Goal: Task Accomplishment & Management: Manage account settings

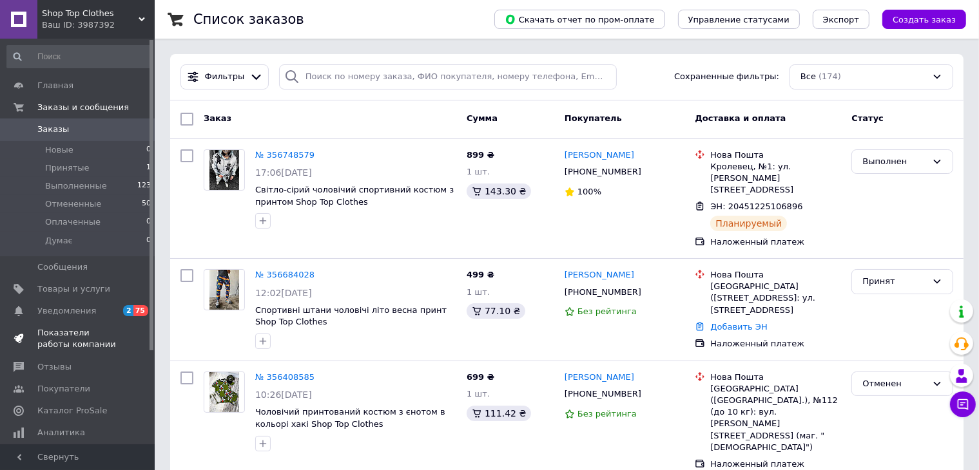
click at [58, 339] on span "Показатели работы компании" at bounding box center [78, 338] width 82 height 23
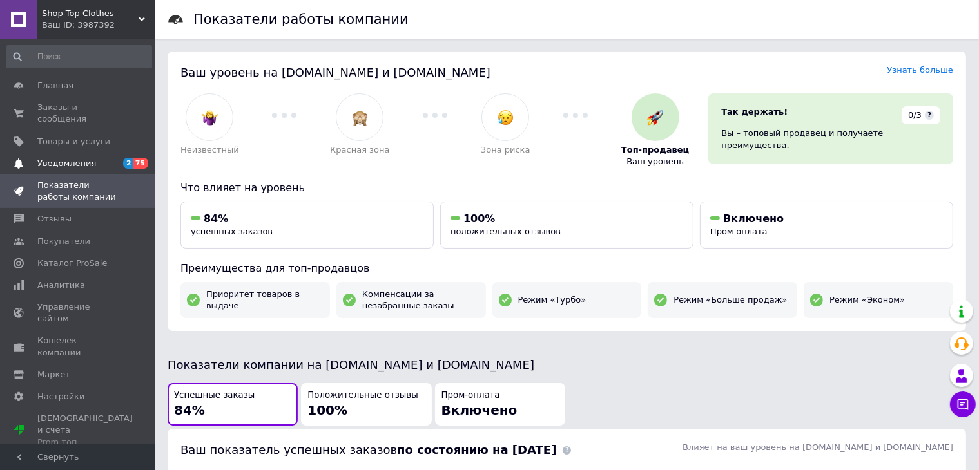
click at [88, 158] on span "Уведомления" at bounding box center [66, 164] width 59 height 12
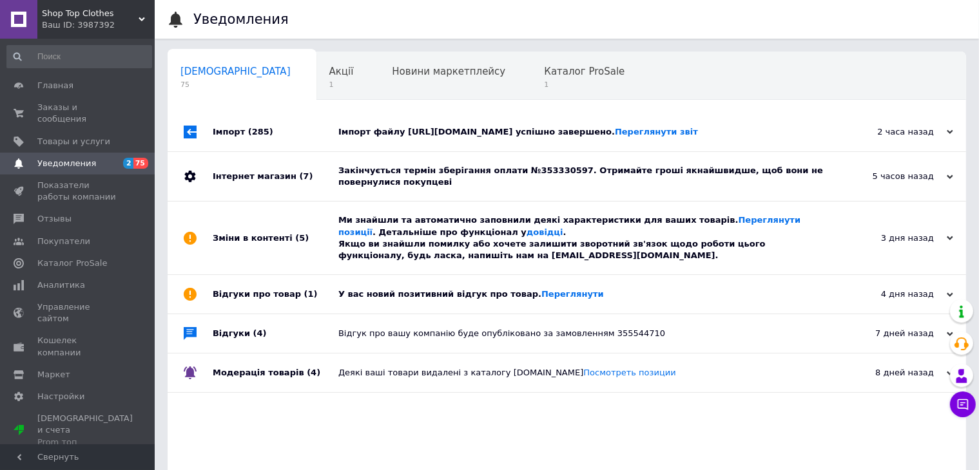
click at [296, 145] on div "Імпорт (285)" at bounding box center [276, 132] width 126 height 39
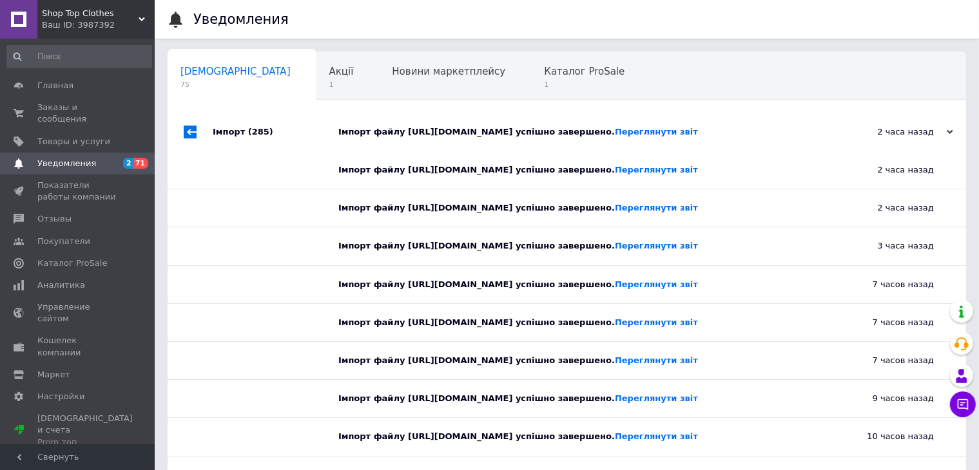
click at [296, 144] on div "Імпорт (285)" at bounding box center [276, 132] width 126 height 39
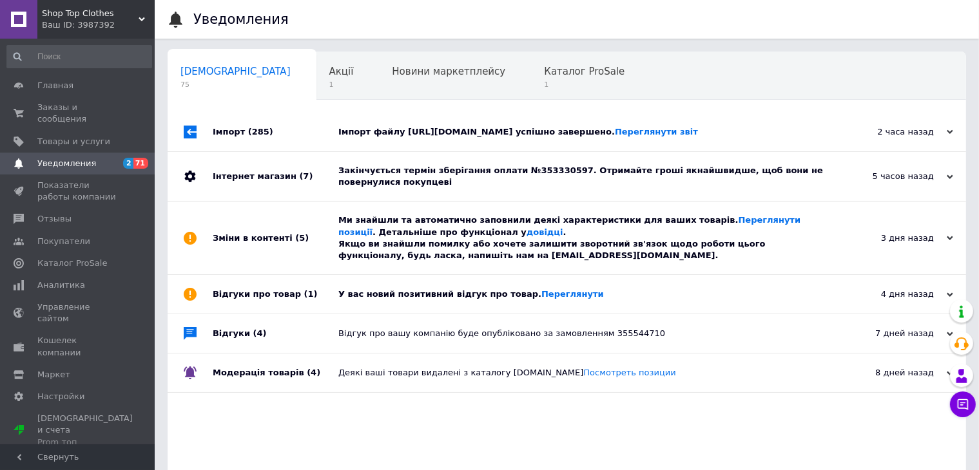
click at [314, 196] on div "Інтернет магазин (7)" at bounding box center [276, 176] width 126 height 49
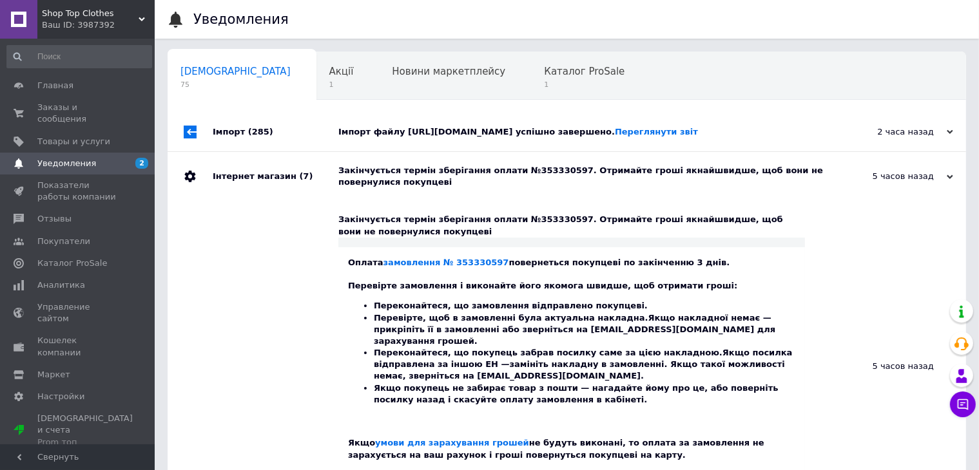
click at [314, 196] on div "Інтернет магазин (7)" at bounding box center [276, 176] width 126 height 49
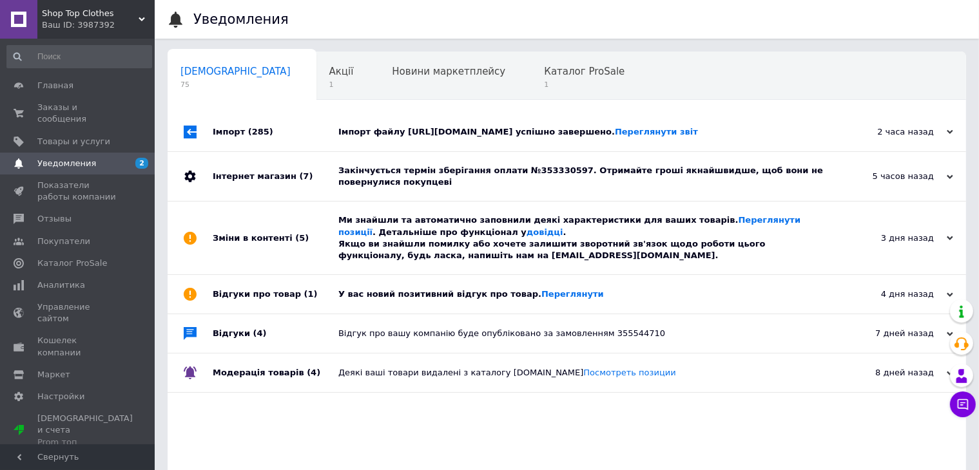
click at [314, 227] on div "Зміни в контенті (5)" at bounding box center [276, 238] width 126 height 73
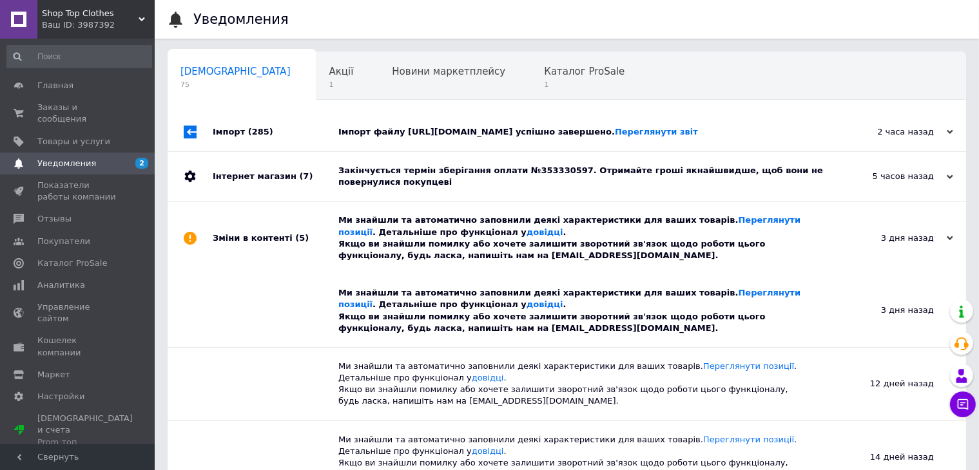
click at [314, 227] on div "Зміни в контенті (5)" at bounding box center [276, 238] width 126 height 73
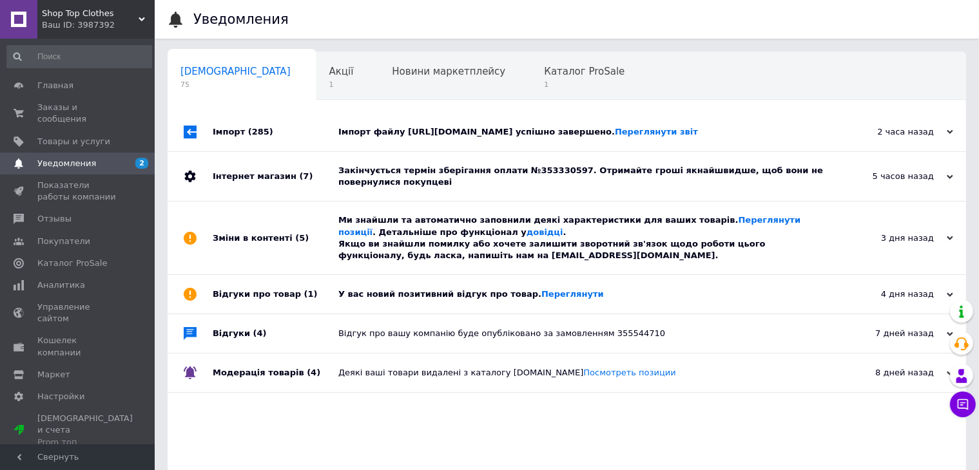
click at [314, 301] on div "Відгуки про товар (1)" at bounding box center [276, 294] width 126 height 39
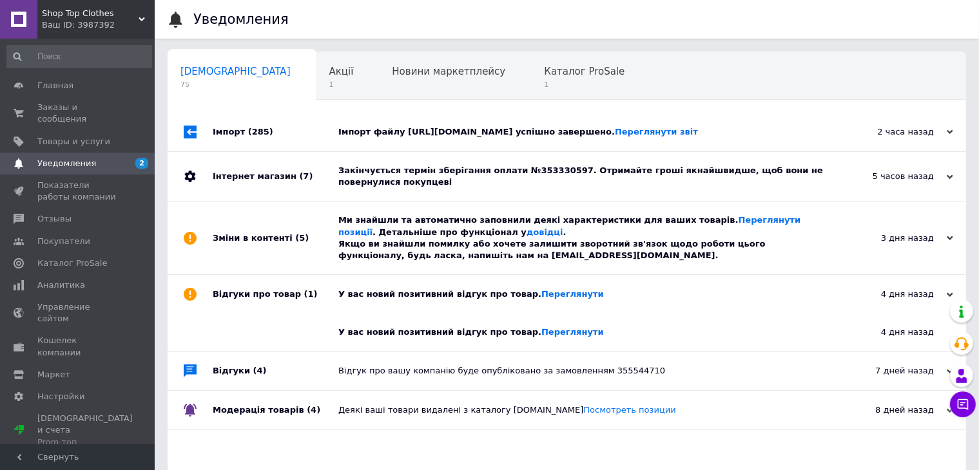
click at [314, 301] on div "Відгуки про товар (1)" at bounding box center [276, 294] width 126 height 39
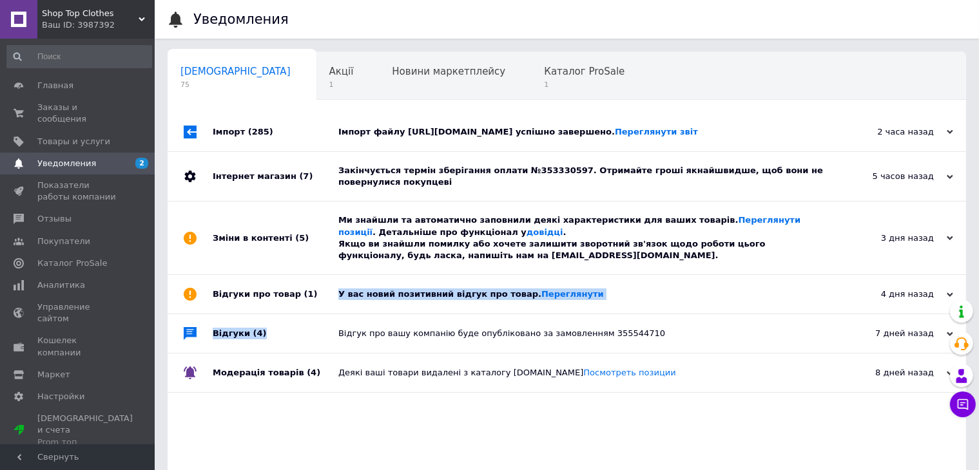
click at [315, 327] on div "Імпорт (285) Імпорт файлу [URL][DOMAIN_NAME] успішно завершено. Переглянути зві…" at bounding box center [566, 309] width 798 height 393
click at [316, 344] on div "Відгуки (4)" at bounding box center [276, 333] width 126 height 39
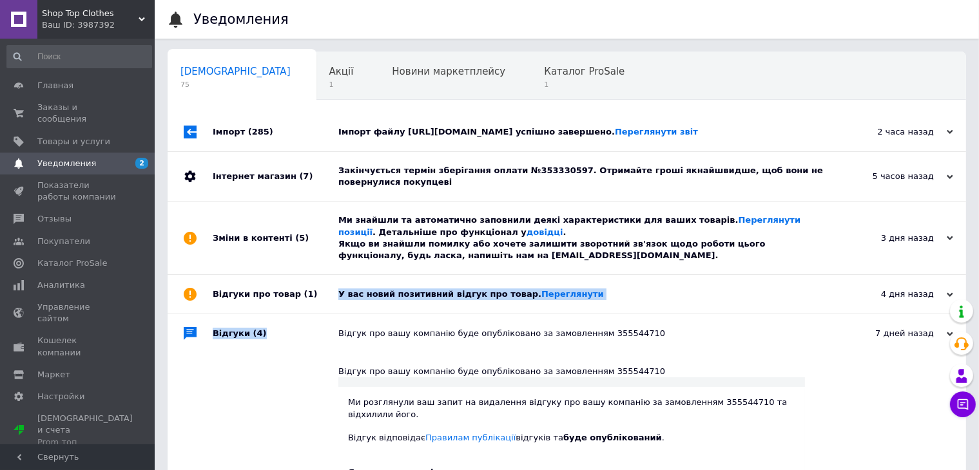
click at [316, 346] on div "Відгуки (4)" at bounding box center [276, 333] width 126 height 39
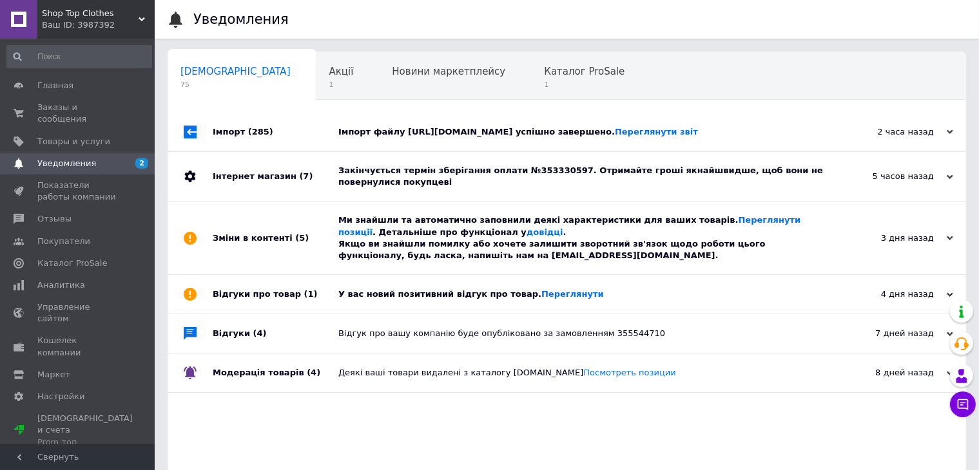
click at [330, 375] on div "Модерація товарів (4)" at bounding box center [276, 373] width 126 height 39
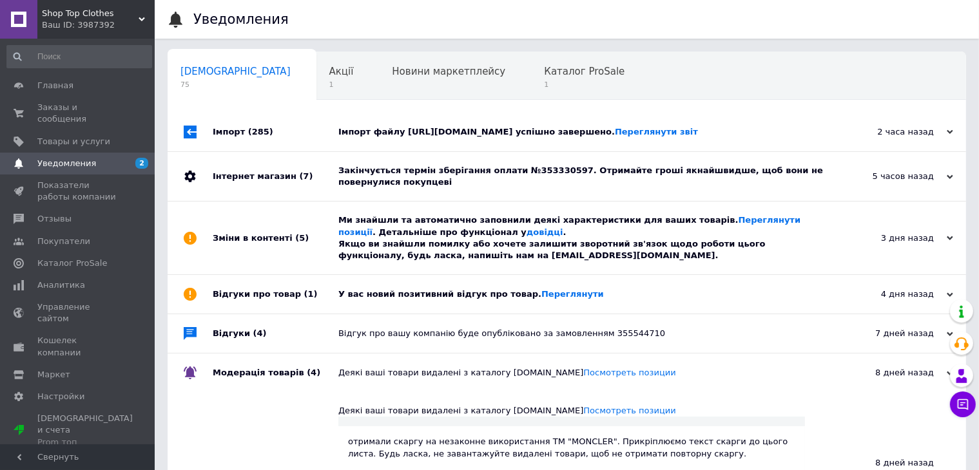
click at [330, 377] on div "Модерація товарів (4)" at bounding box center [276, 373] width 126 height 39
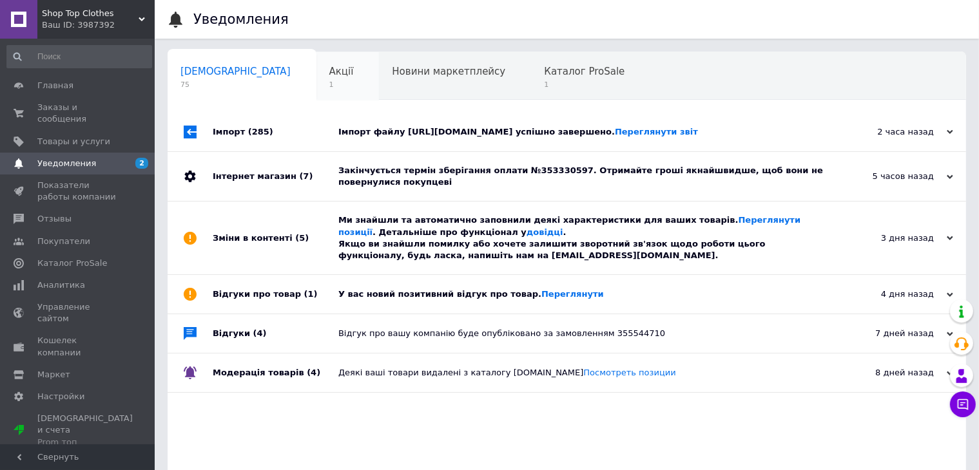
click at [329, 73] on span "Акції" at bounding box center [341, 72] width 24 height 12
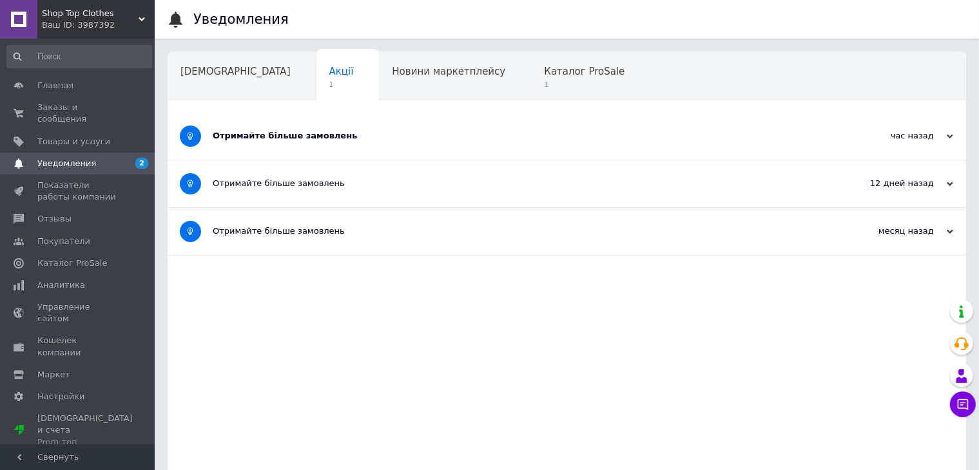
click at [383, 131] on div "Отримайте більше замовлень" at bounding box center [518, 136] width 611 height 12
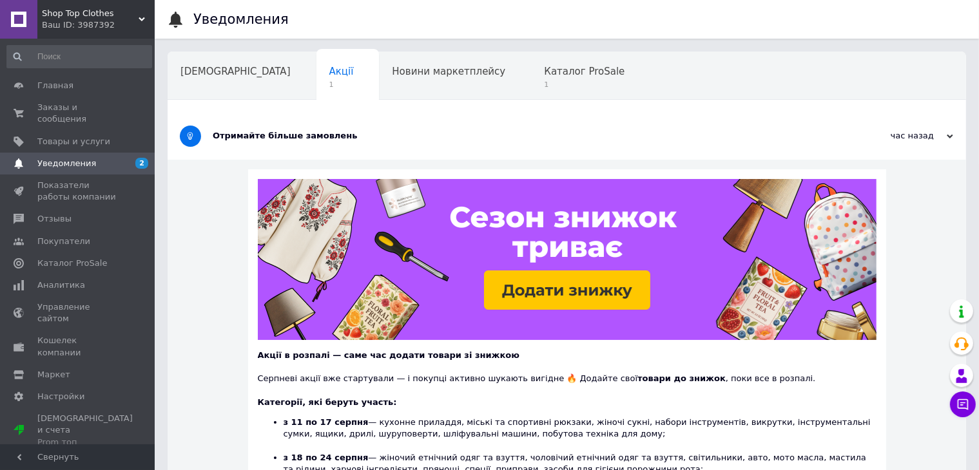
click at [394, 145] on div "Отримайте більше замовлень" at bounding box center [518, 136] width 611 height 47
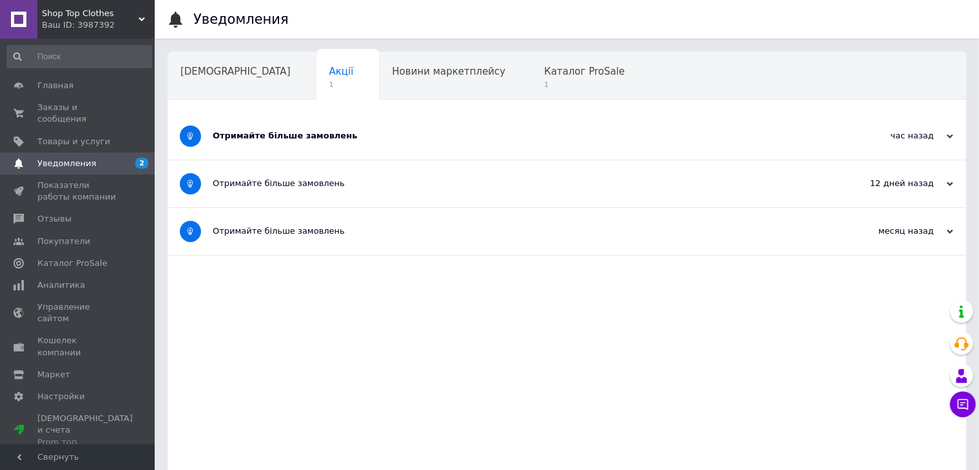
click at [497, 101] on div "Сповіщення Акції 1 Новини маркетплейсу Каталог ProSale 1 Навчання та заходи Ok …" at bounding box center [566, 279] width 798 height 454
click at [544, 70] on span "Каталог ProSale" at bounding box center [584, 72] width 81 height 12
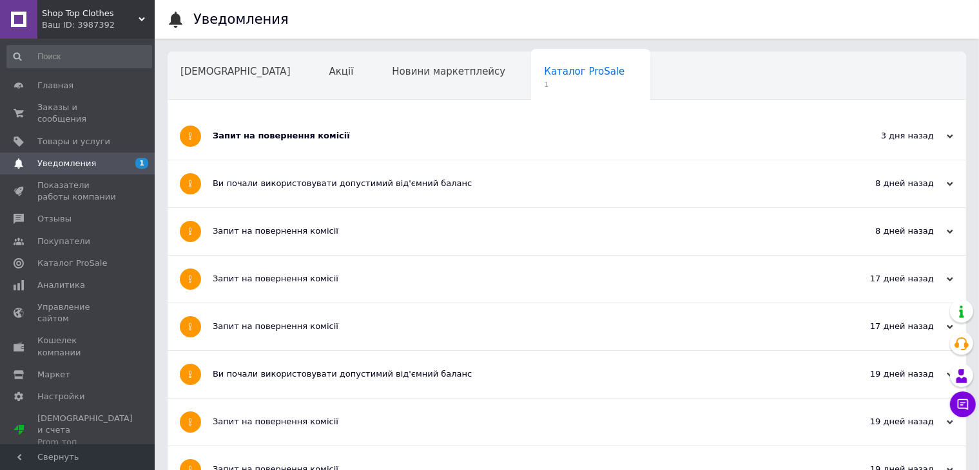
click at [438, 138] on div "Запит на повернення комісії" at bounding box center [518, 136] width 611 height 12
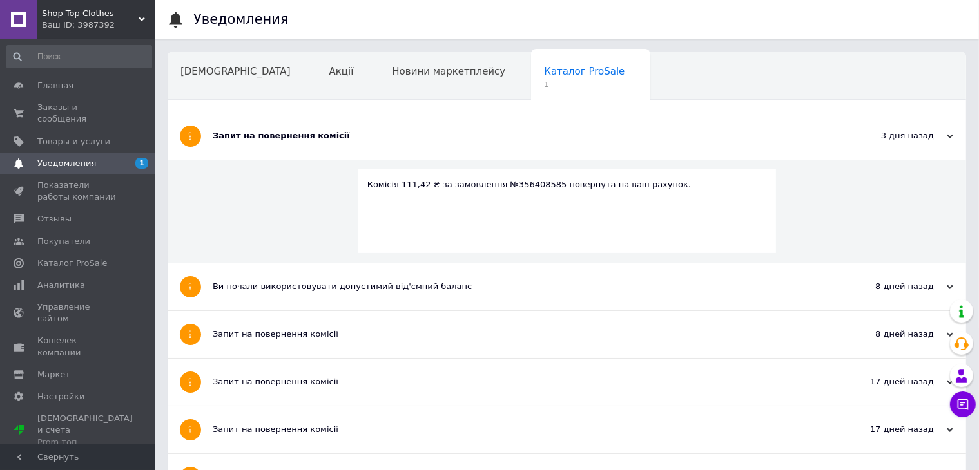
click at [434, 137] on div "Запит на повернення комісії" at bounding box center [518, 136] width 611 height 12
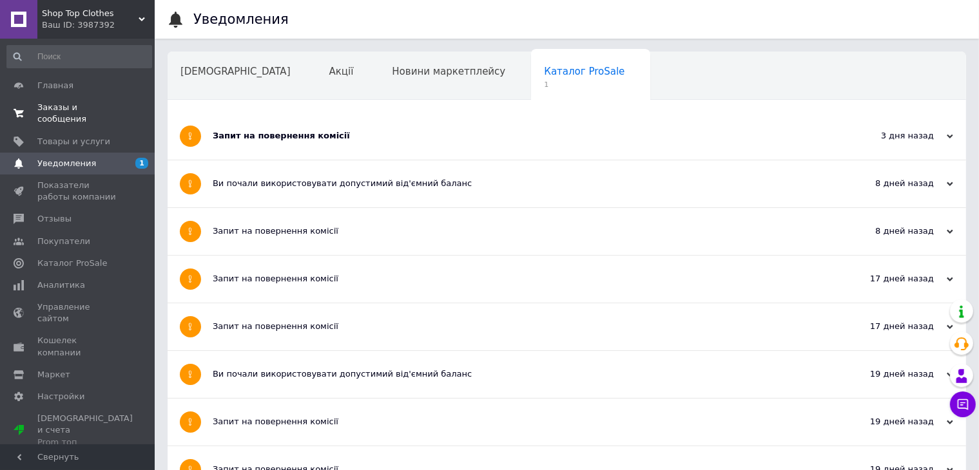
click at [68, 104] on span "Заказы и сообщения" at bounding box center [78, 113] width 82 height 23
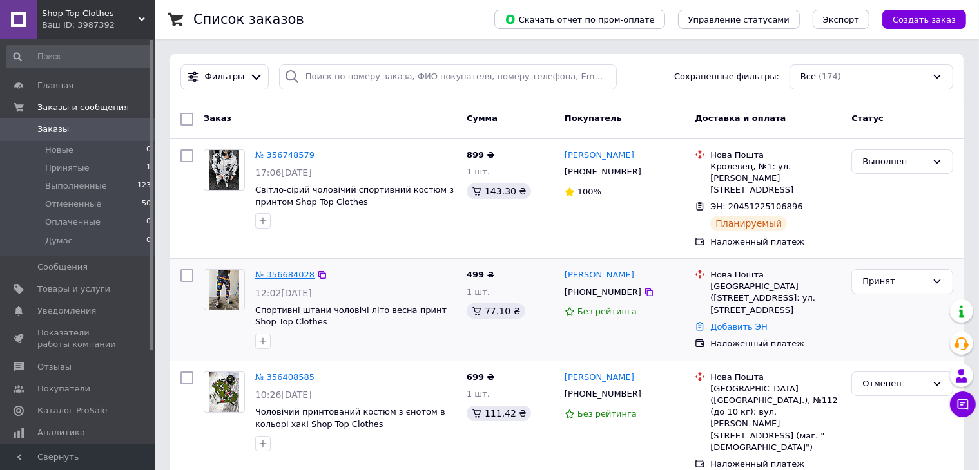
click at [305, 270] on link "№ 356684028" at bounding box center [284, 275] width 59 height 10
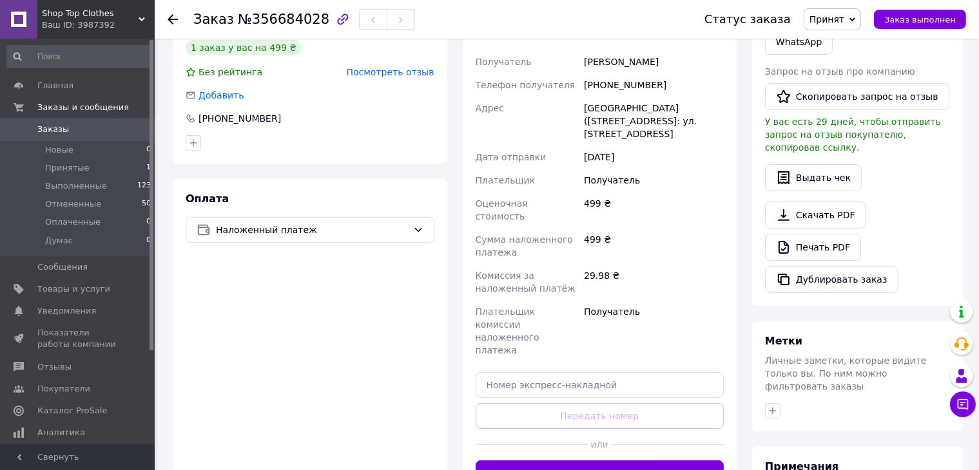
scroll to position [300, 0]
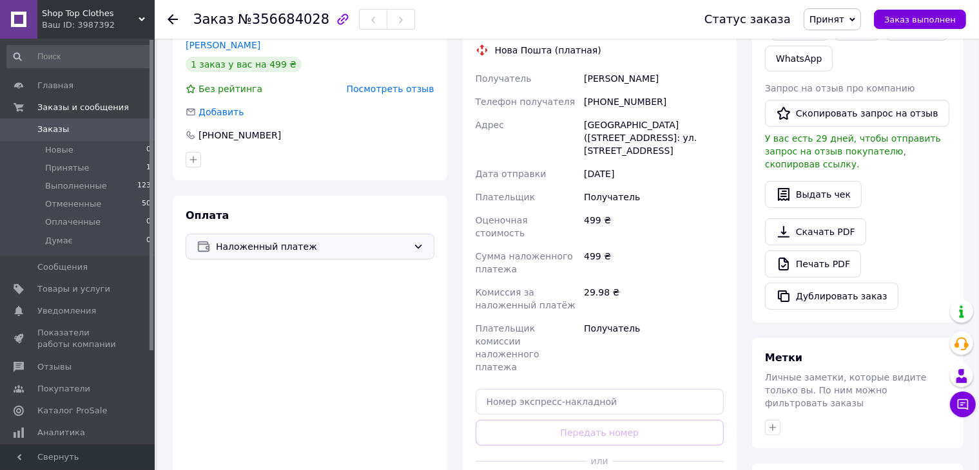
click at [340, 244] on span "Наложенный платеж" at bounding box center [312, 247] width 192 height 14
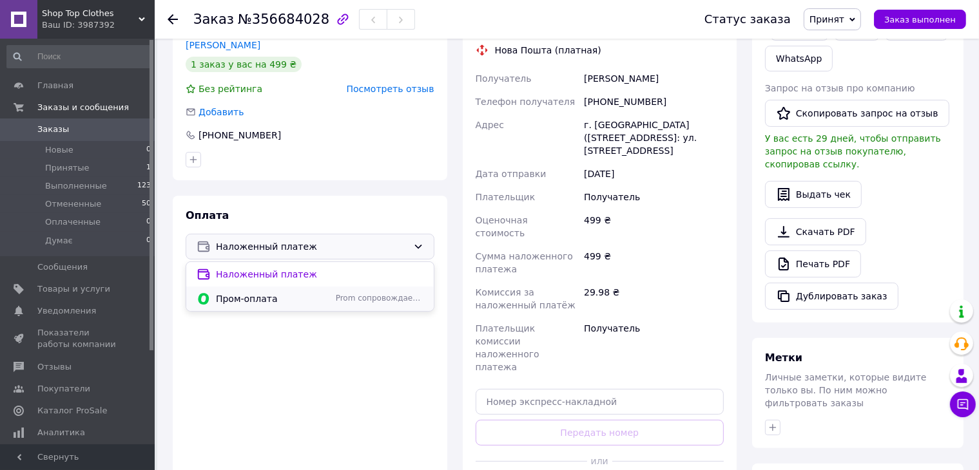
click at [289, 296] on span "Пром-оплата" at bounding box center [273, 298] width 115 height 13
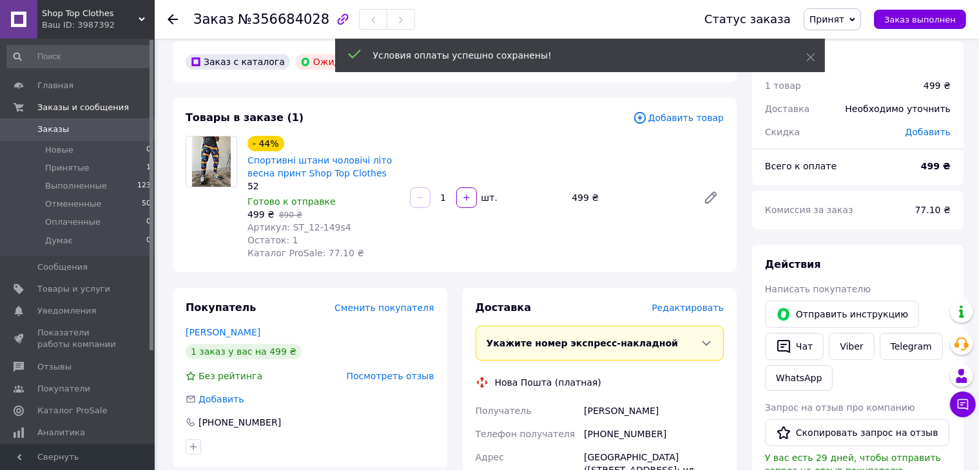
scroll to position [0, 0]
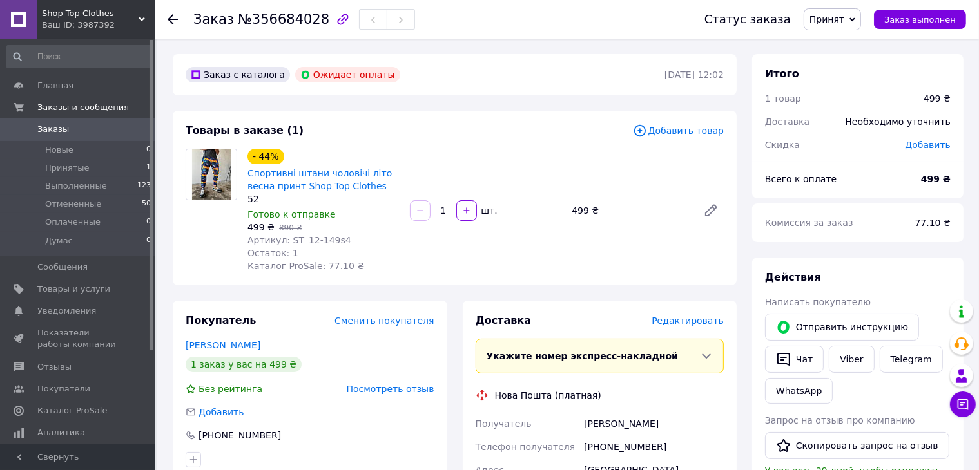
click at [21, 13] on link at bounding box center [18, 19] width 37 height 39
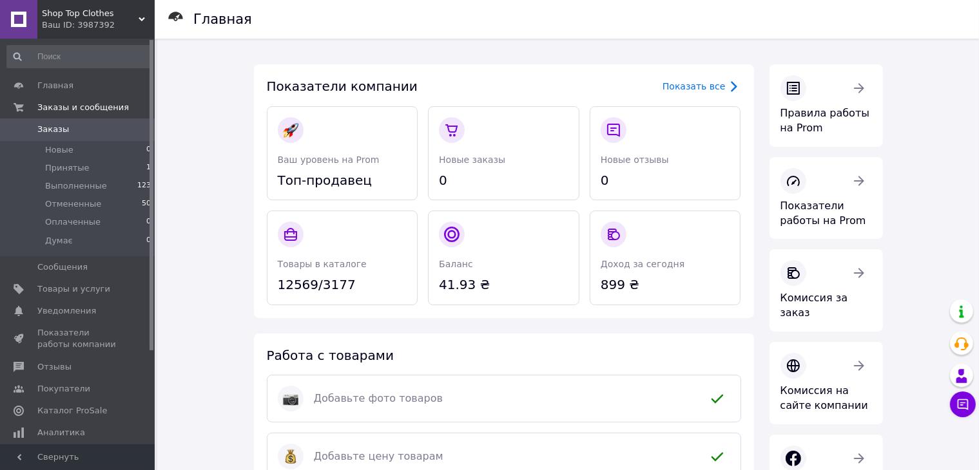
click at [68, 131] on span "Заказы" at bounding box center [78, 130] width 82 height 12
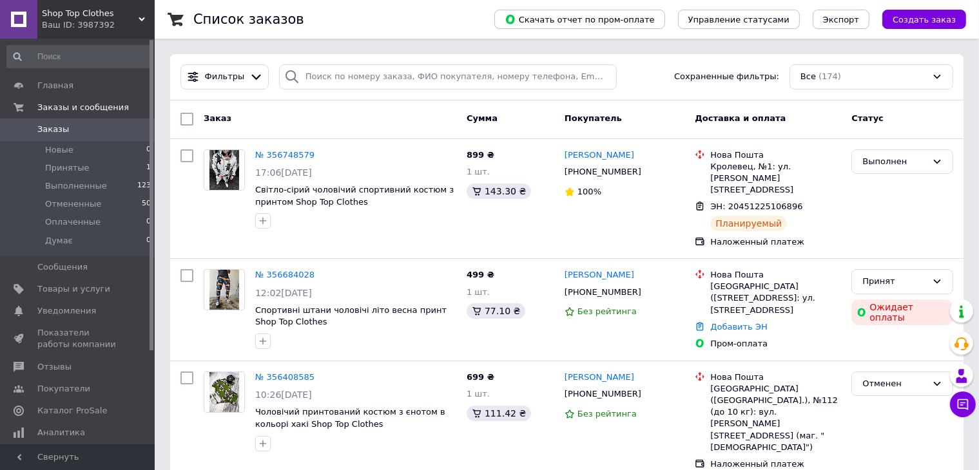
click at [24, 19] on link at bounding box center [18, 19] width 37 height 39
